Goal: Task Accomplishment & Management: Manage account settings

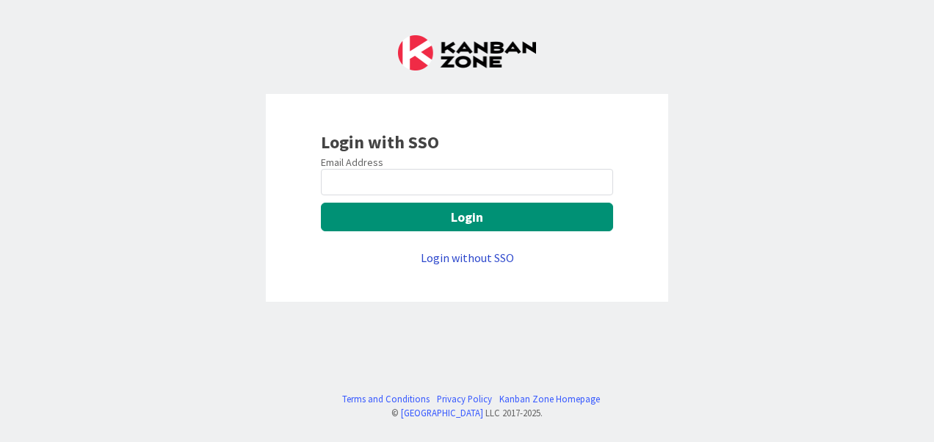
click at [458, 256] on link "Login without SSO" at bounding box center [467, 258] width 93 height 15
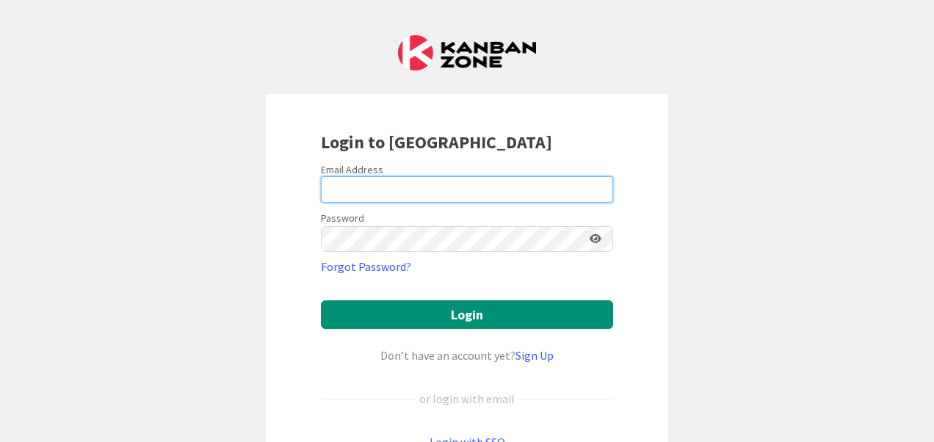
type input "[PERSON_NAME][EMAIL_ADDRESS][PERSON_NAME][DOMAIN_NAME]"
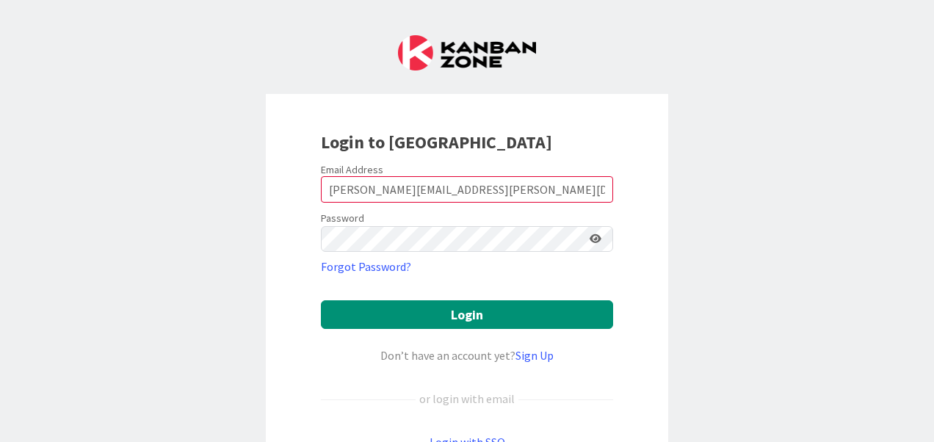
scroll to position [78, 0]
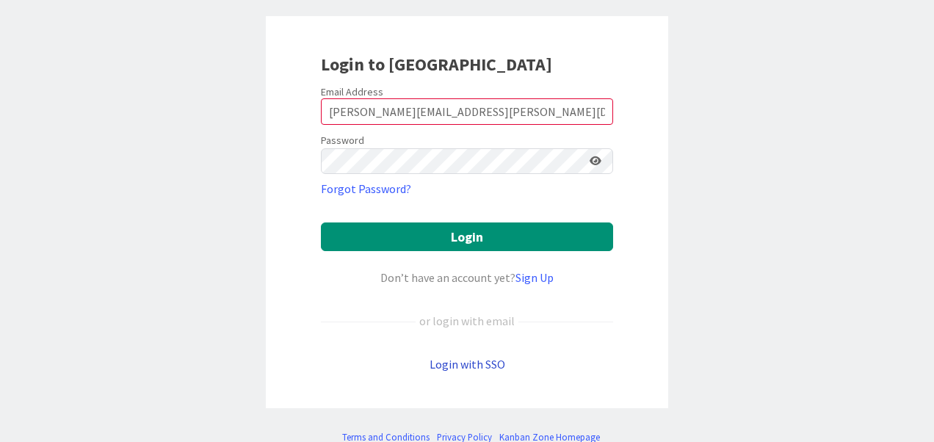
click at [458, 361] on link "Login with SSO" at bounding box center [468, 364] width 76 height 15
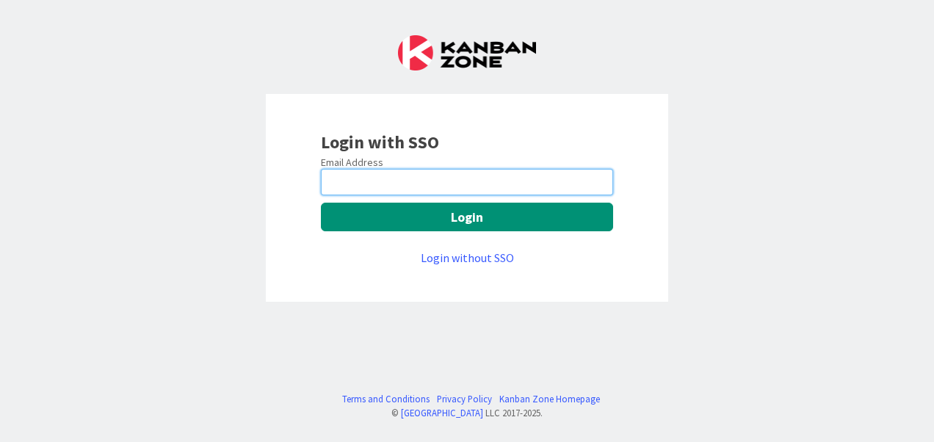
click at [383, 185] on input "email" at bounding box center [467, 182] width 292 height 26
type input "[PERSON_NAME][EMAIL_ADDRESS][PERSON_NAME][DOMAIN_NAME]"
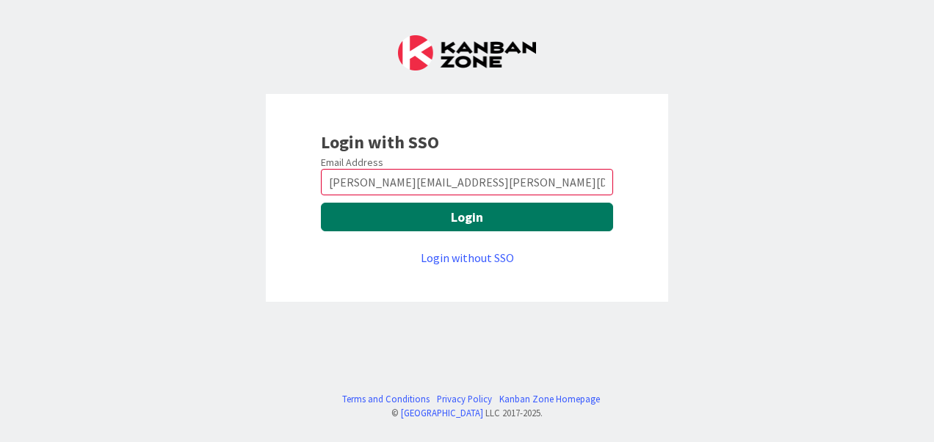
click at [475, 216] on button "Login" at bounding box center [467, 217] width 292 height 29
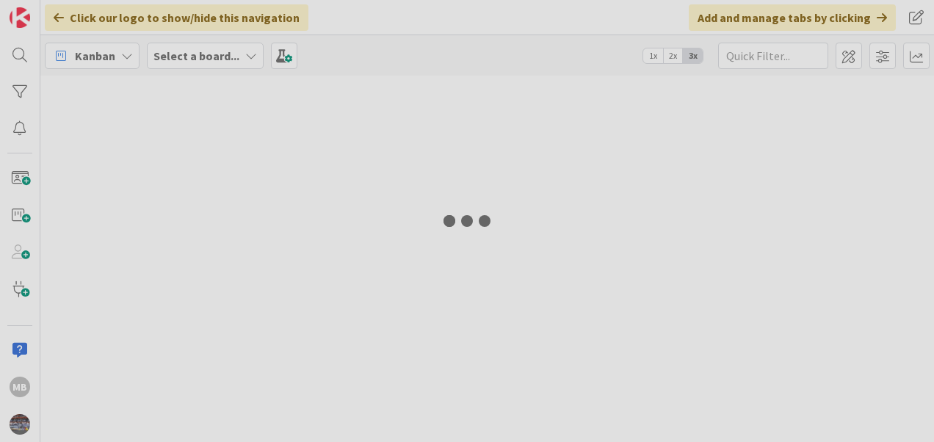
type input "replication"
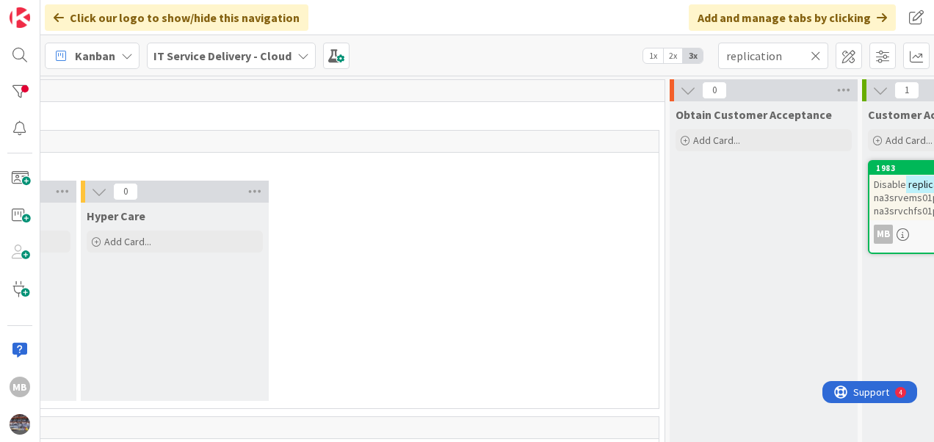
scroll to position [0, 1737]
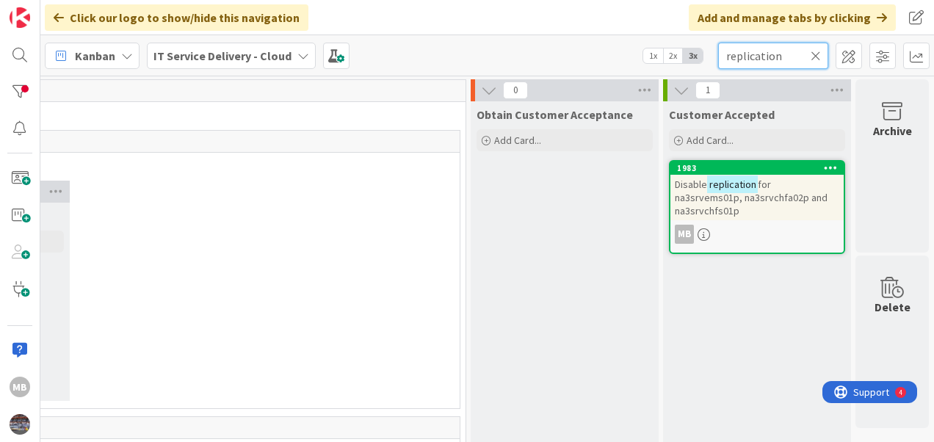
click at [823, 54] on input "replication" at bounding box center [773, 56] width 110 height 26
click at [817, 51] on icon at bounding box center [816, 55] width 10 height 13
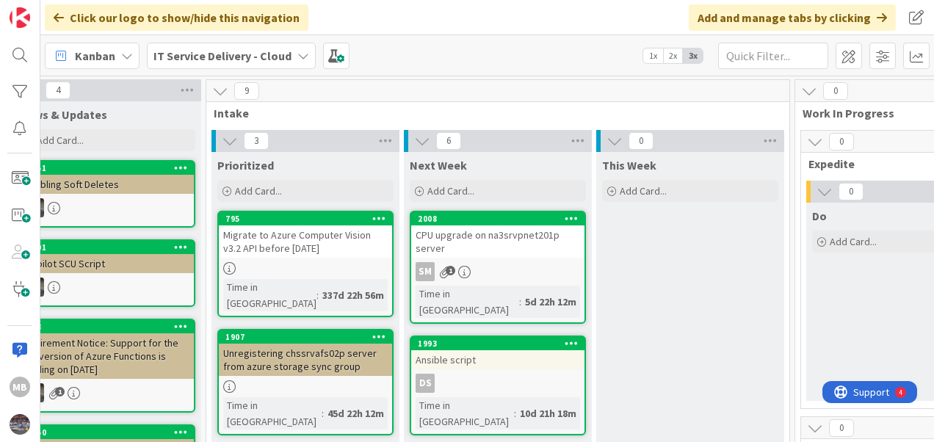
scroll to position [0, 0]
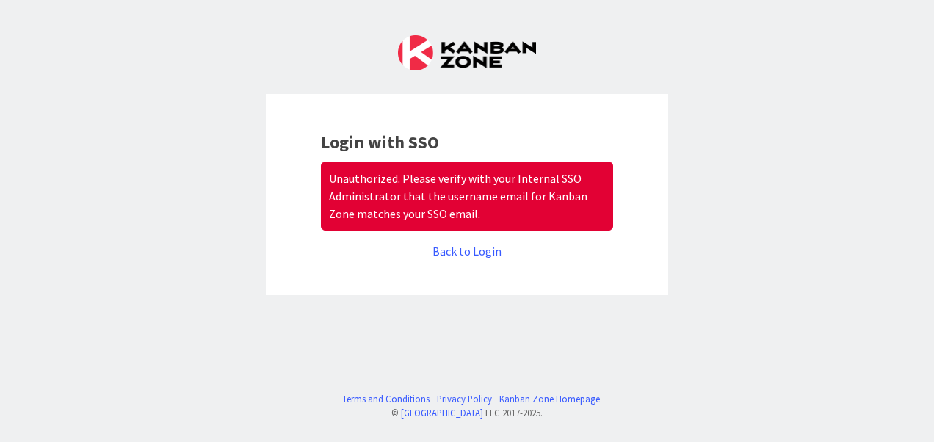
click at [337, 256] on div "Back to Login" at bounding box center [467, 251] width 292 height 18
click at [561, 273] on div "Login with SSO Unauthorized. Please verify with your Internal SSO Administrator…" at bounding box center [467, 194] width 403 height 201
click at [473, 253] on link "Back to Login" at bounding box center [467, 251] width 69 height 15
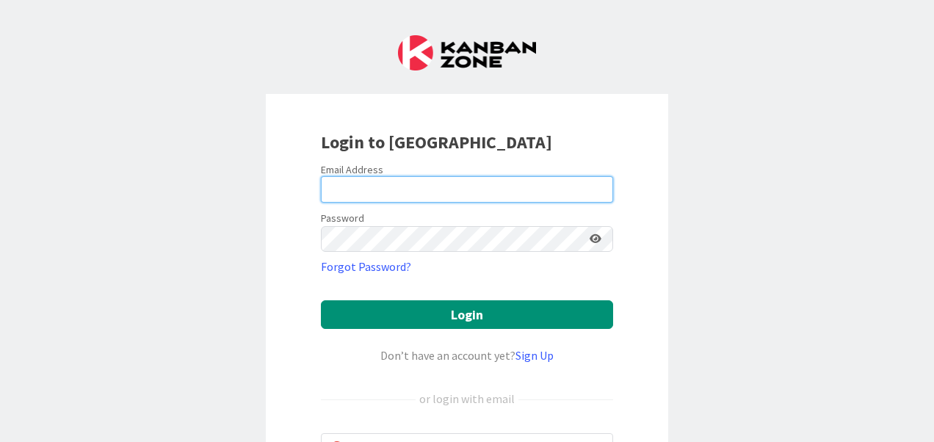
type input "[PERSON_NAME][EMAIL_ADDRESS][PERSON_NAME][DOMAIN_NAME]"
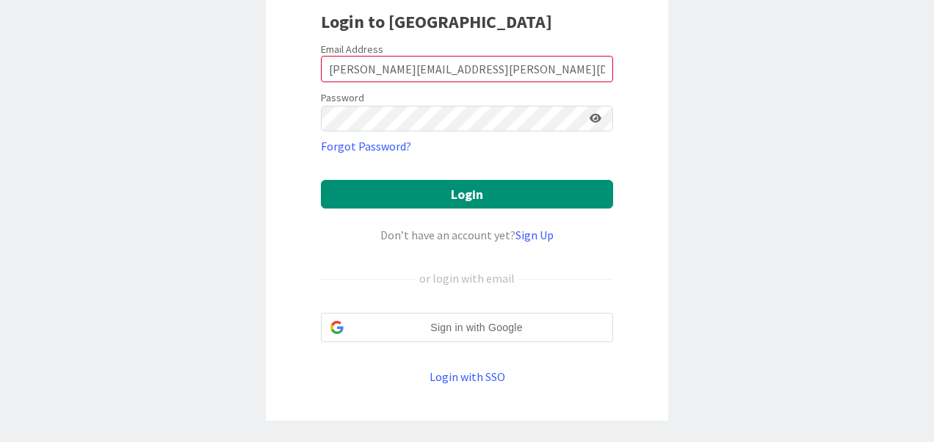
scroll to position [121, 0]
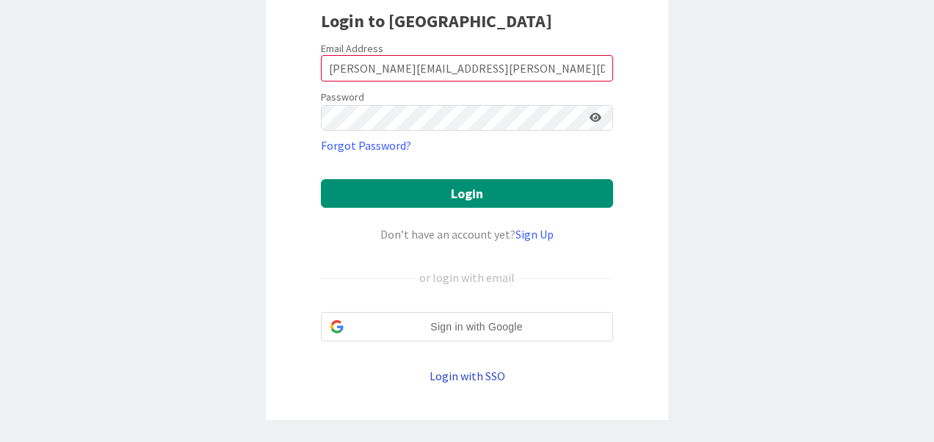
click at [463, 374] on link "Login with SSO" at bounding box center [468, 376] width 76 height 15
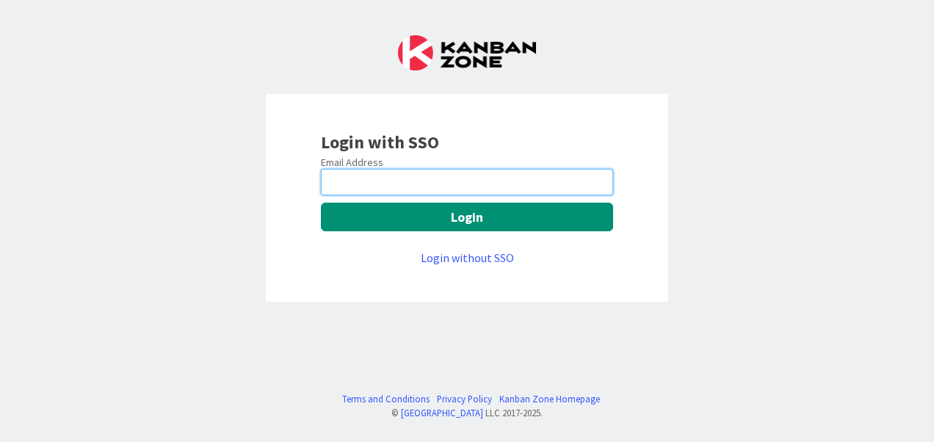
click at [361, 184] on input "email" at bounding box center [467, 182] width 292 height 26
type input "[PERSON_NAME][EMAIL_ADDRESS][PERSON_NAME][DOMAIN_NAME]"
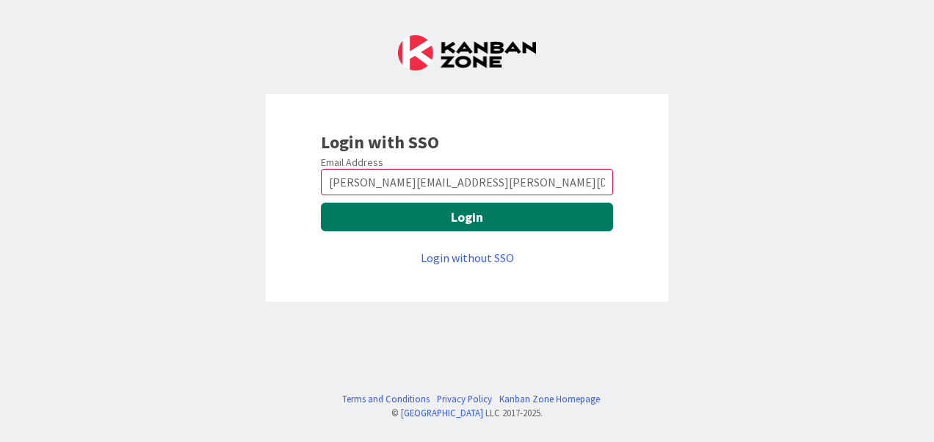
click at [472, 214] on button "Login" at bounding box center [467, 217] width 292 height 29
